Goal: Transaction & Acquisition: Subscribe to service/newsletter

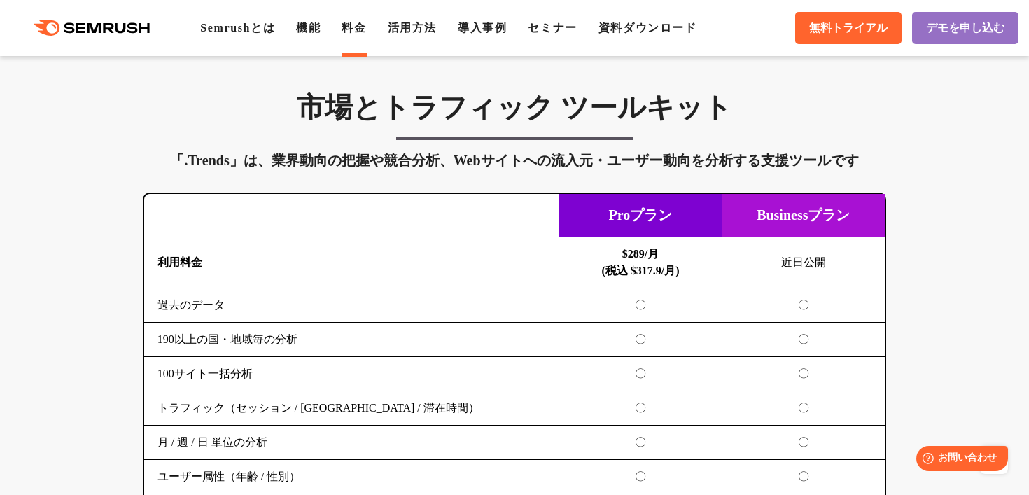
scroll to position [2321, 0]
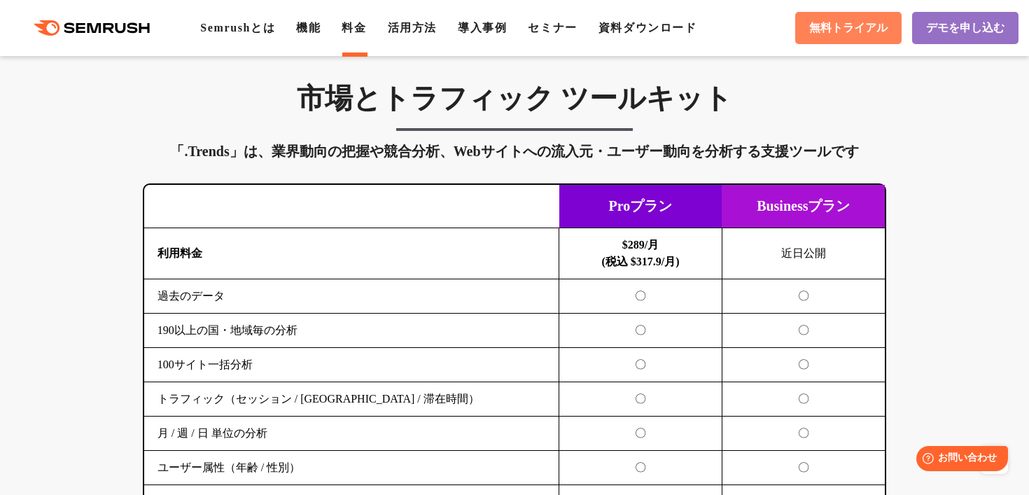
click at [840, 21] on span "無料トライアル" at bounding box center [848, 28] width 78 height 15
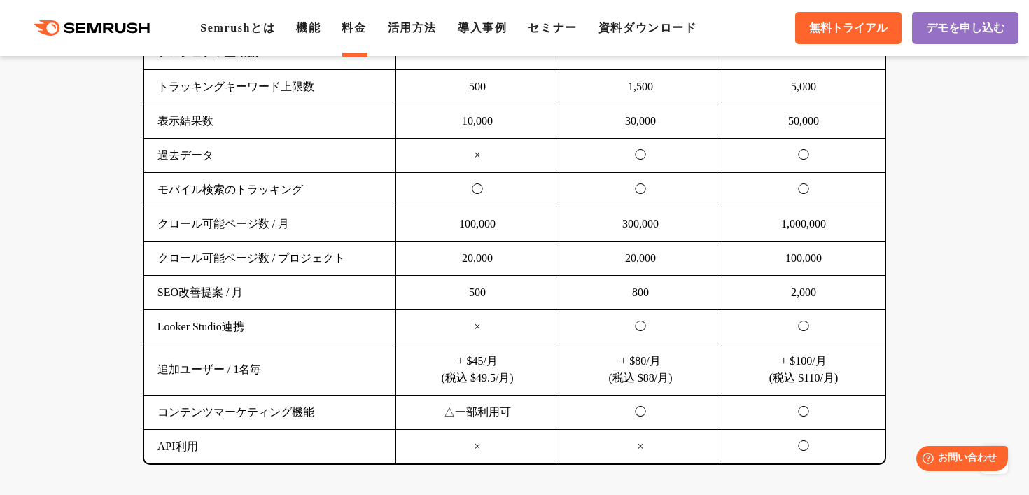
scroll to position [1043, 0]
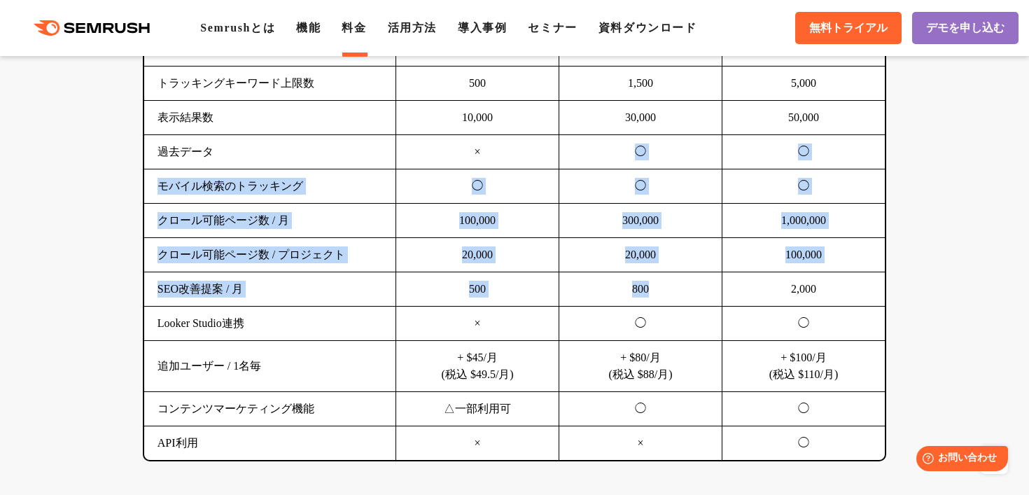
drag, startPoint x: 658, startPoint y: 290, endPoint x: 587, endPoint y: 155, distance: 152.9
click at [587, 155] on tbody "利用料金 $139.95/月 (税込 $153.95/月) $249.95/月 (税込 $274.95/月) $499.95/月 (税込 $549.95/月)…" at bounding box center [515, 221] width 742 height 480
click at [592, 155] on td "◯" at bounding box center [641, 152] width 163 height 34
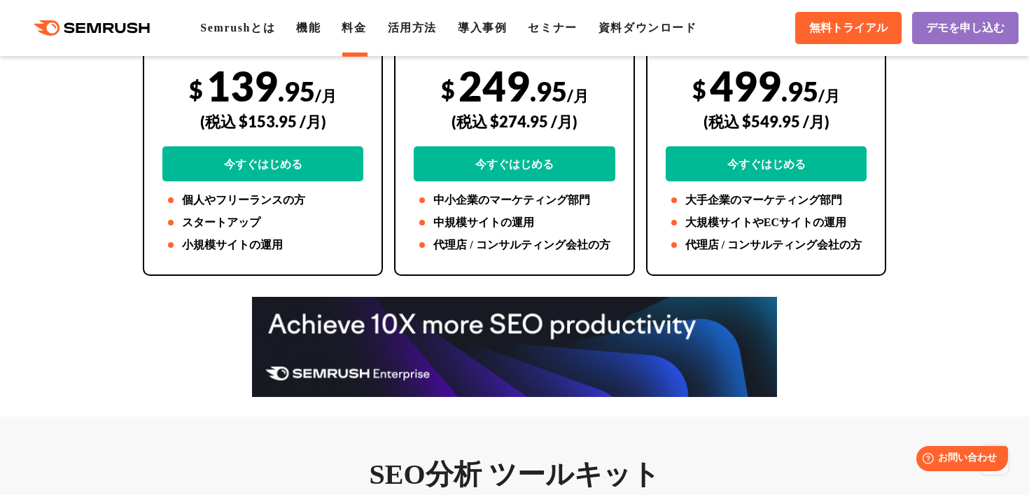
scroll to position [0, 0]
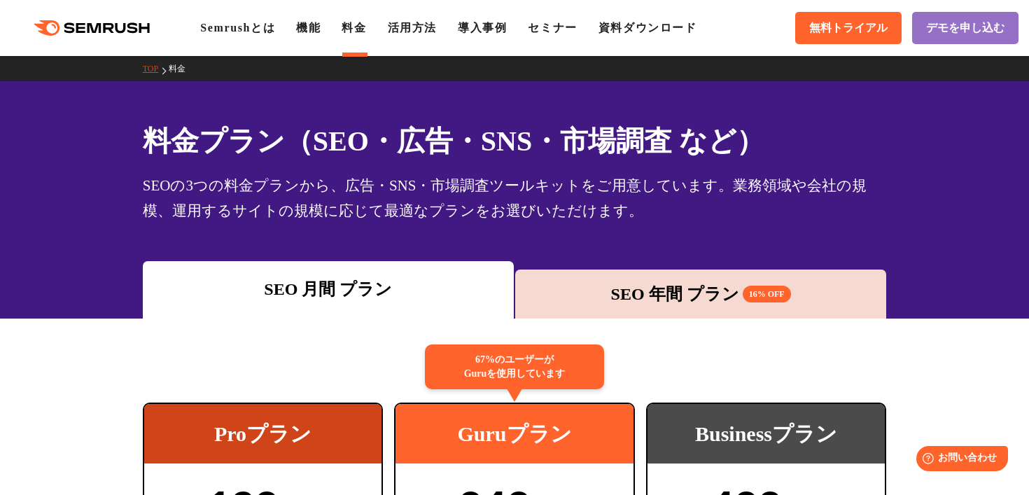
click at [627, 302] on div "SEO 年間 プラン 16% OFF" at bounding box center [700, 294] width 357 height 25
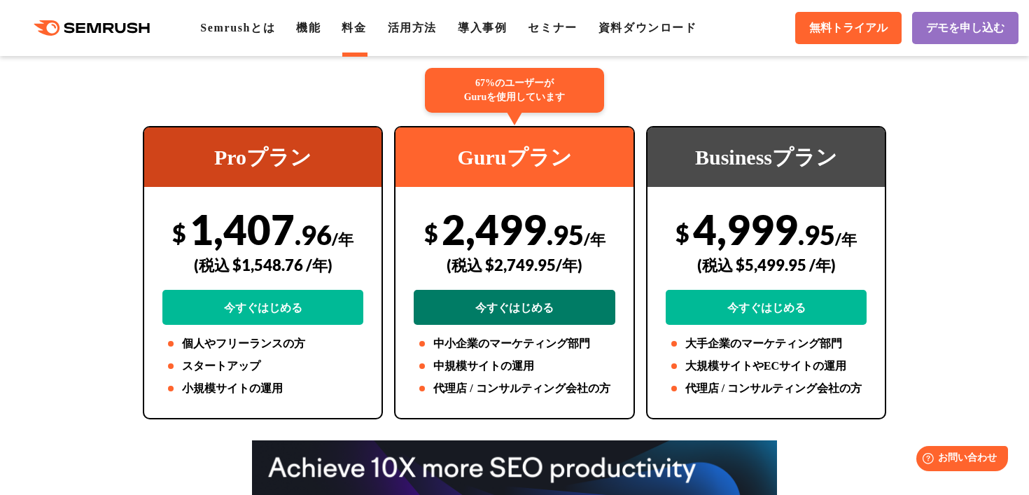
scroll to position [274, 0]
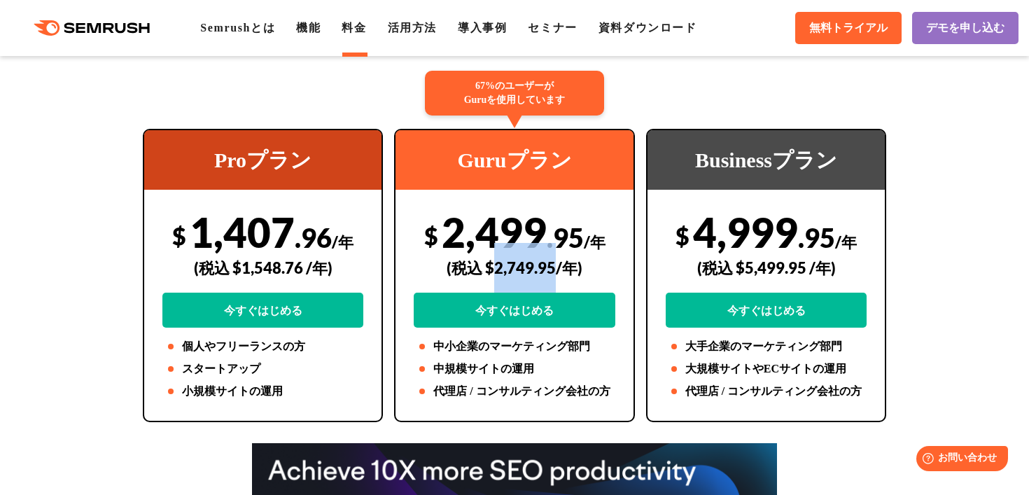
drag, startPoint x: 556, startPoint y: 270, endPoint x: 497, endPoint y: 274, distance: 59.0
click at [497, 274] on div "(税込 $2,749.95/年)" at bounding box center [515, 268] width 202 height 50
copy div "2,749.95"
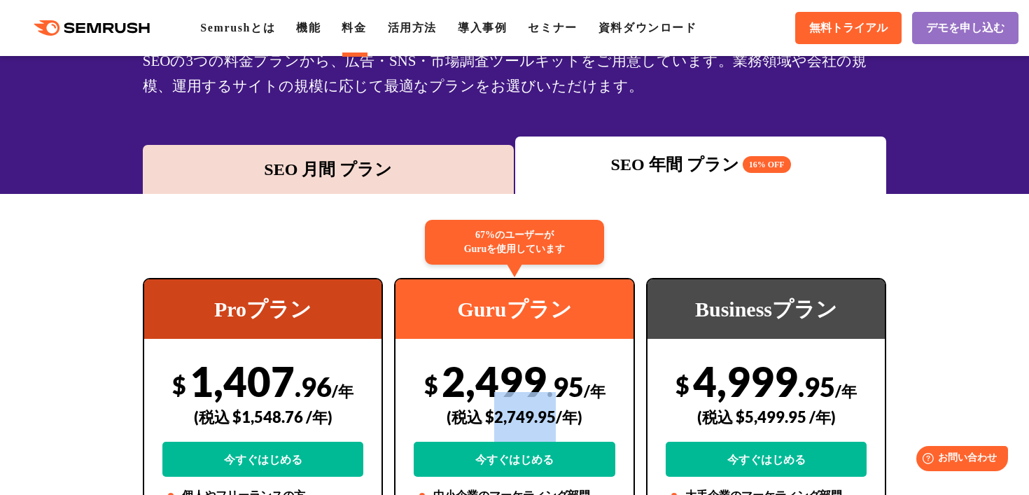
scroll to position [94, 0]
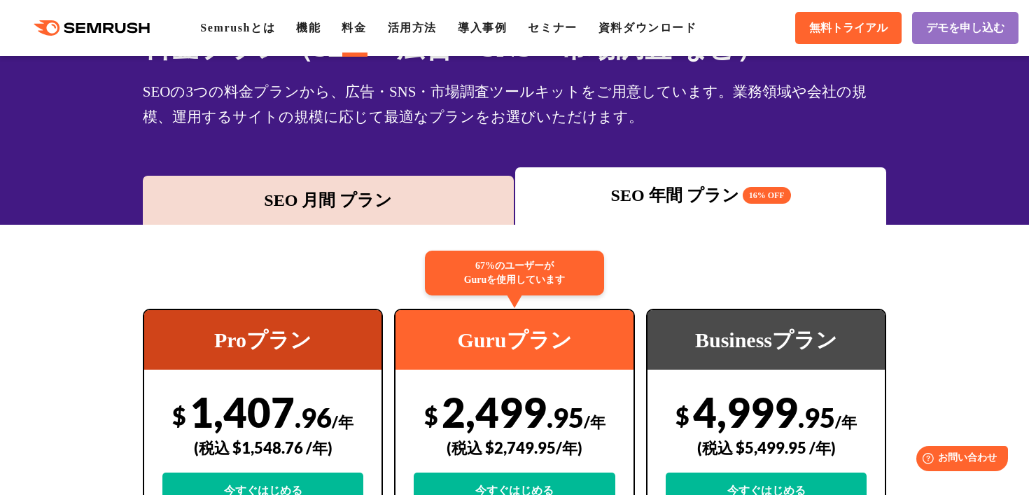
click at [394, 189] on div "SEO 月間 プラン" at bounding box center [328, 200] width 357 height 25
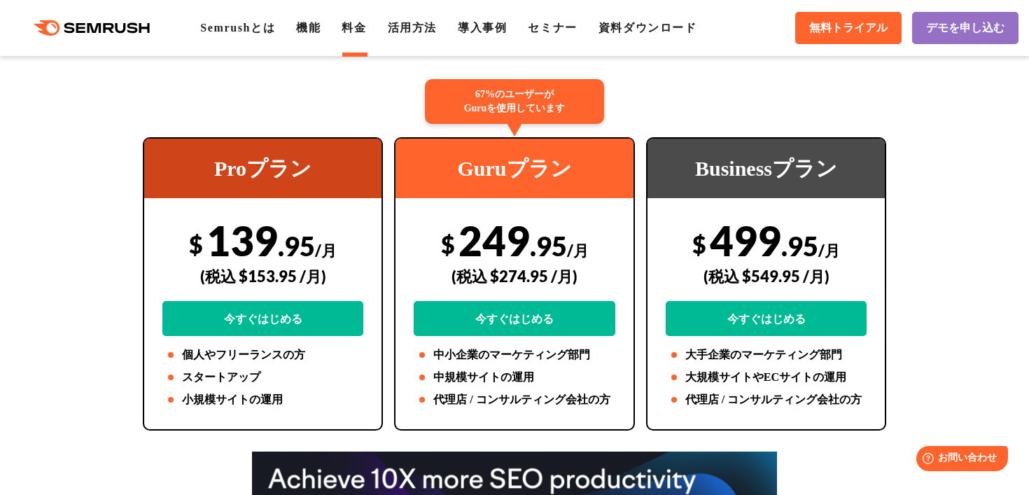
scroll to position [267, 0]
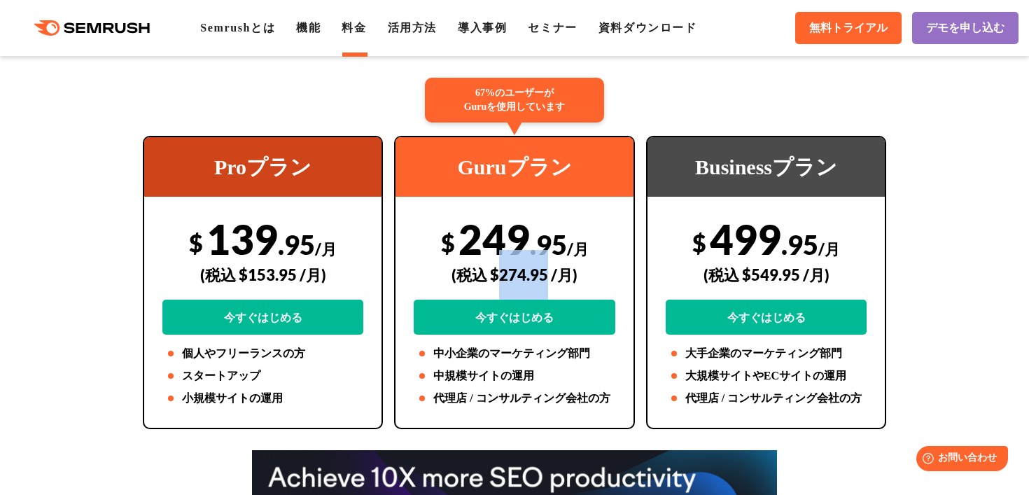
drag, startPoint x: 548, startPoint y: 275, endPoint x: 501, endPoint y: 277, distance: 46.9
click at [501, 277] on div "(税込 $274.95 /月)" at bounding box center [515, 275] width 202 height 50
copy div "274.95"
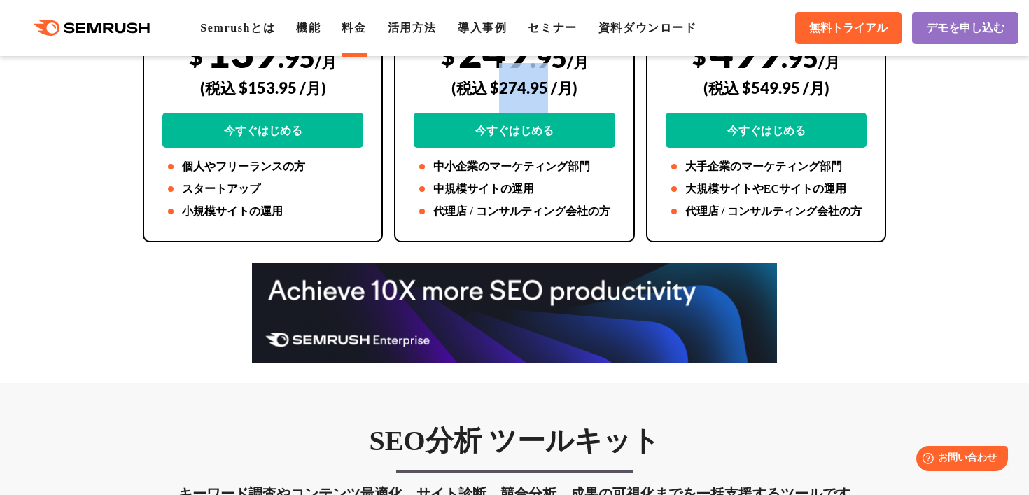
scroll to position [455, 0]
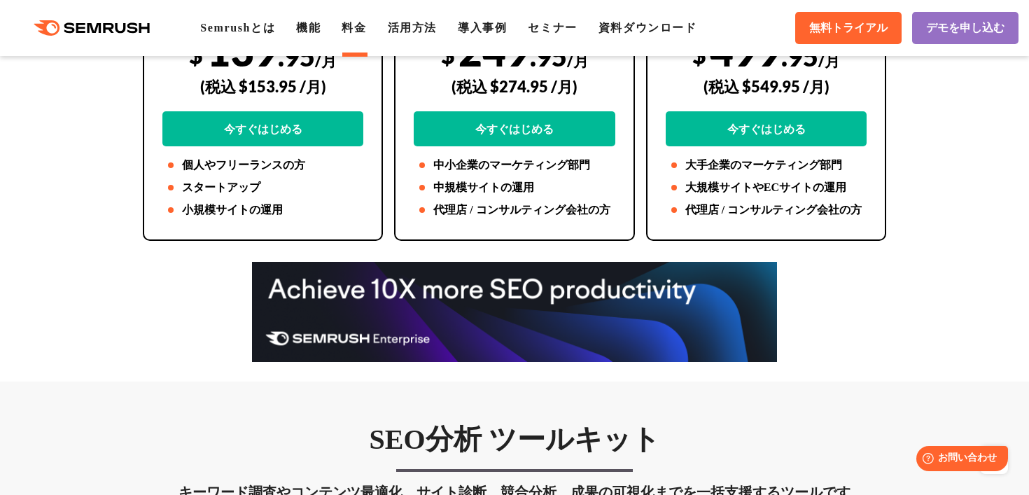
click at [567, 172] on li "中小企業のマーケティング部門" at bounding box center [515, 165] width 202 height 17
